Goal: Information Seeking & Learning: Find specific fact

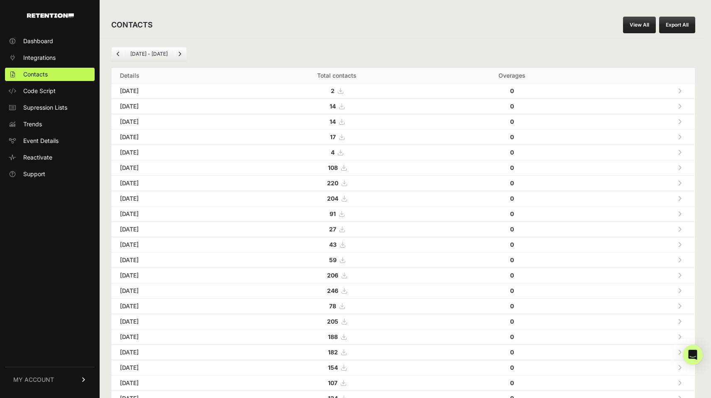
click at [139, 90] on td "[DATE]" at bounding box center [175, 90] width 127 height 15
click at [425, 90] on td "2" at bounding box center [337, 90] width 197 height 15
click at [682, 90] on icon at bounding box center [680, 91] width 4 height 6
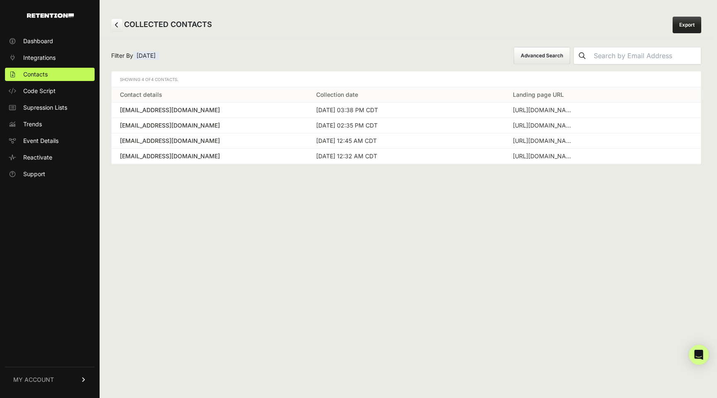
click at [262, 128] on div "laurann1@mac.com" at bounding box center [210, 125] width 180 height 8
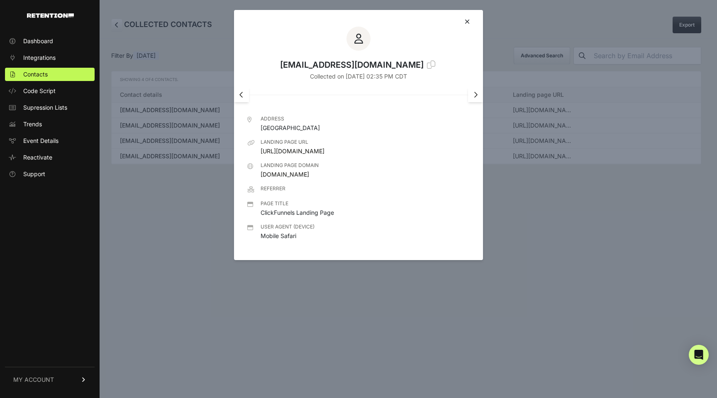
click at [469, 21] on icon at bounding box center [467, 21] width 5 height 7
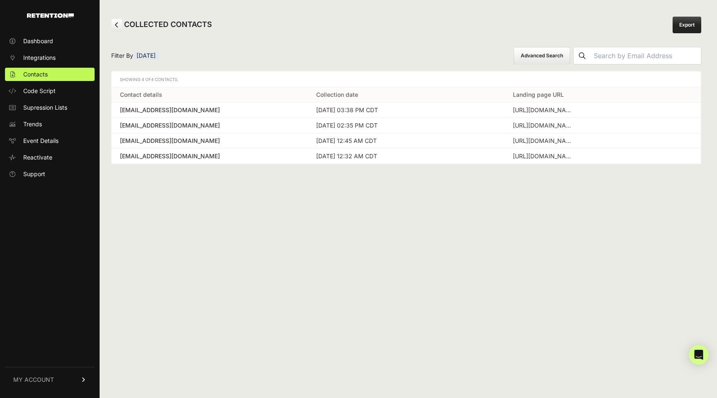
click at [294, 110] on div "emarisc66@yahoo.com" at bounding box center [210, 110] width 180 height 8
